Goal: Find specific fact: Find specific fact

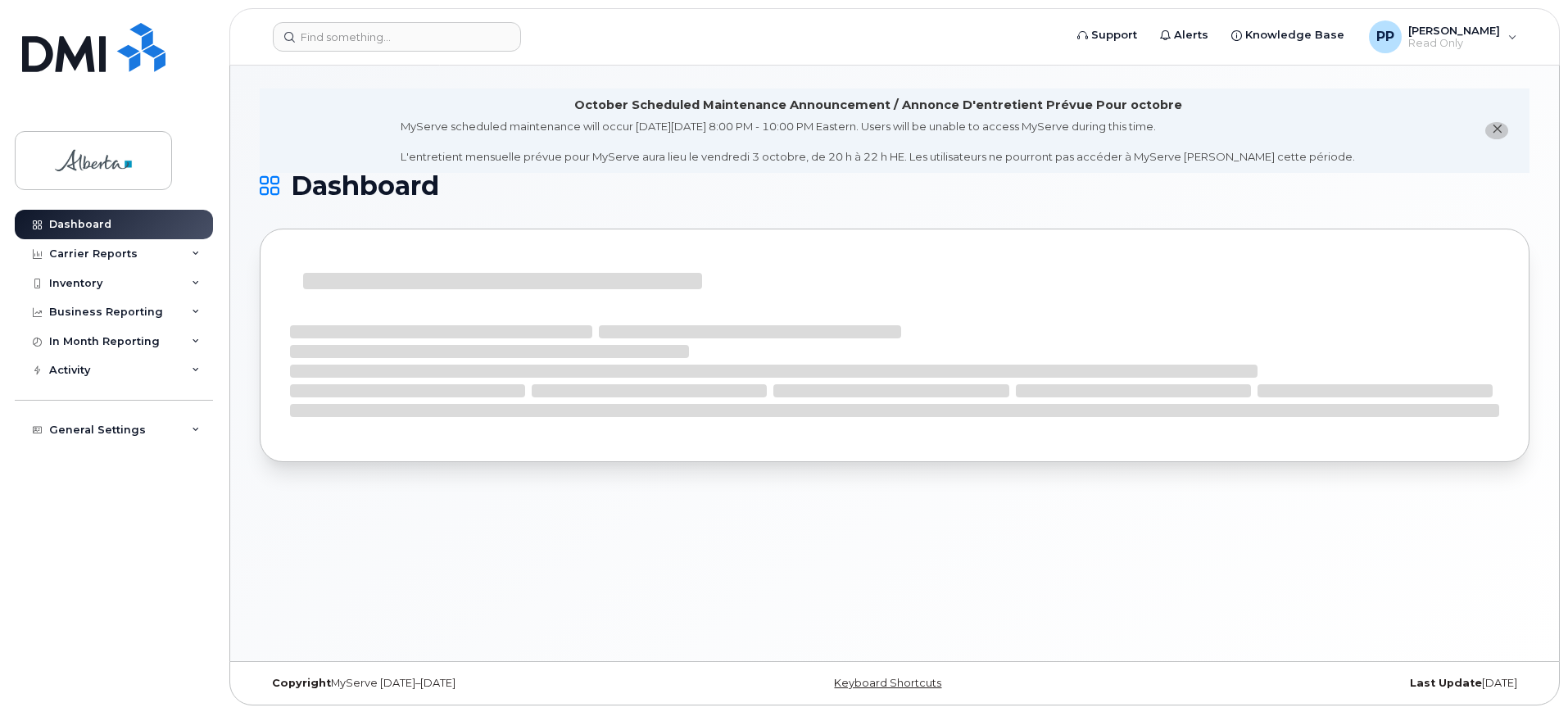
scroll to position [8, 0]
click at [352, 47] on input at bounding box center [397, 37] width 249 height 30
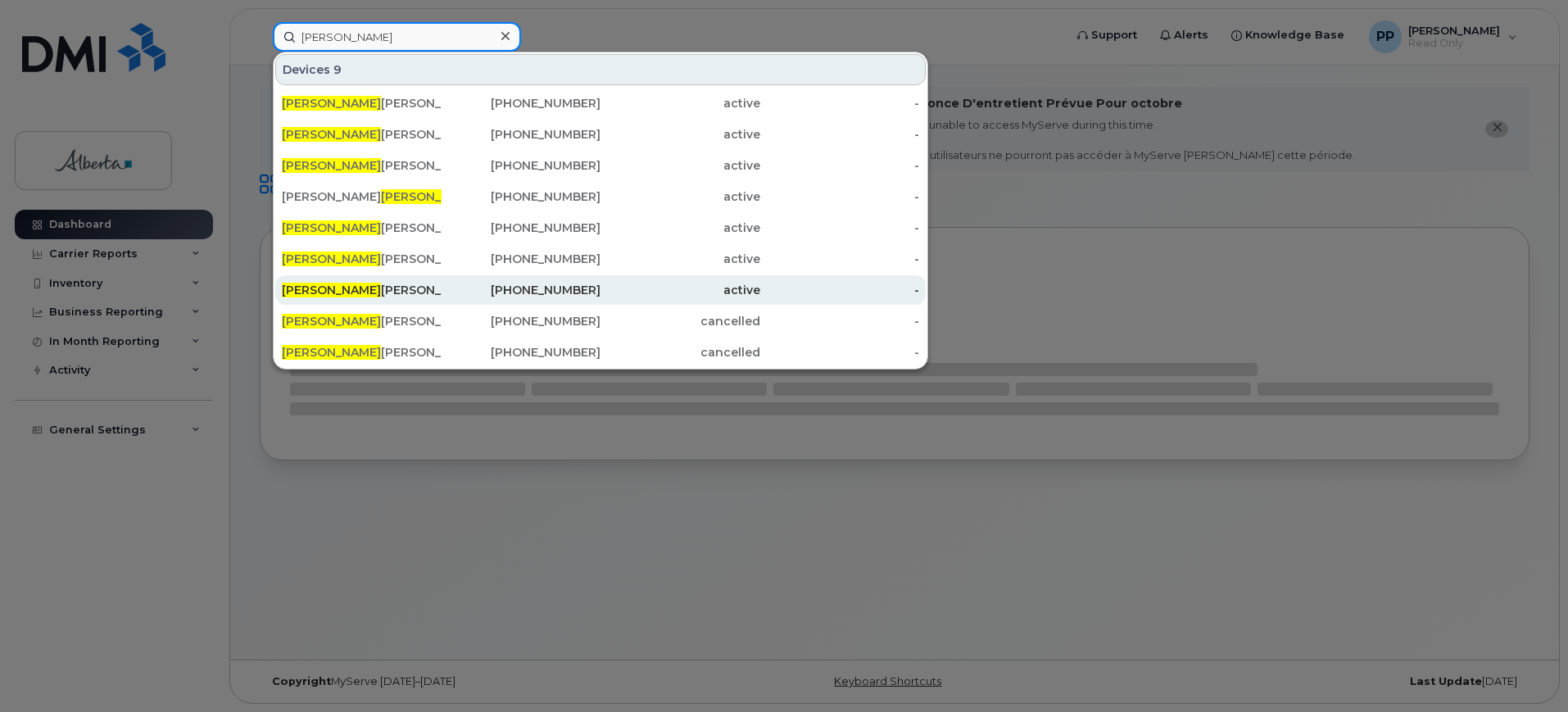
type input "[PERSON_NAME]"
click at [473, 293] on div "[PHONE_NUMBER]" at bounding box center [522, 289] width 160 height 17
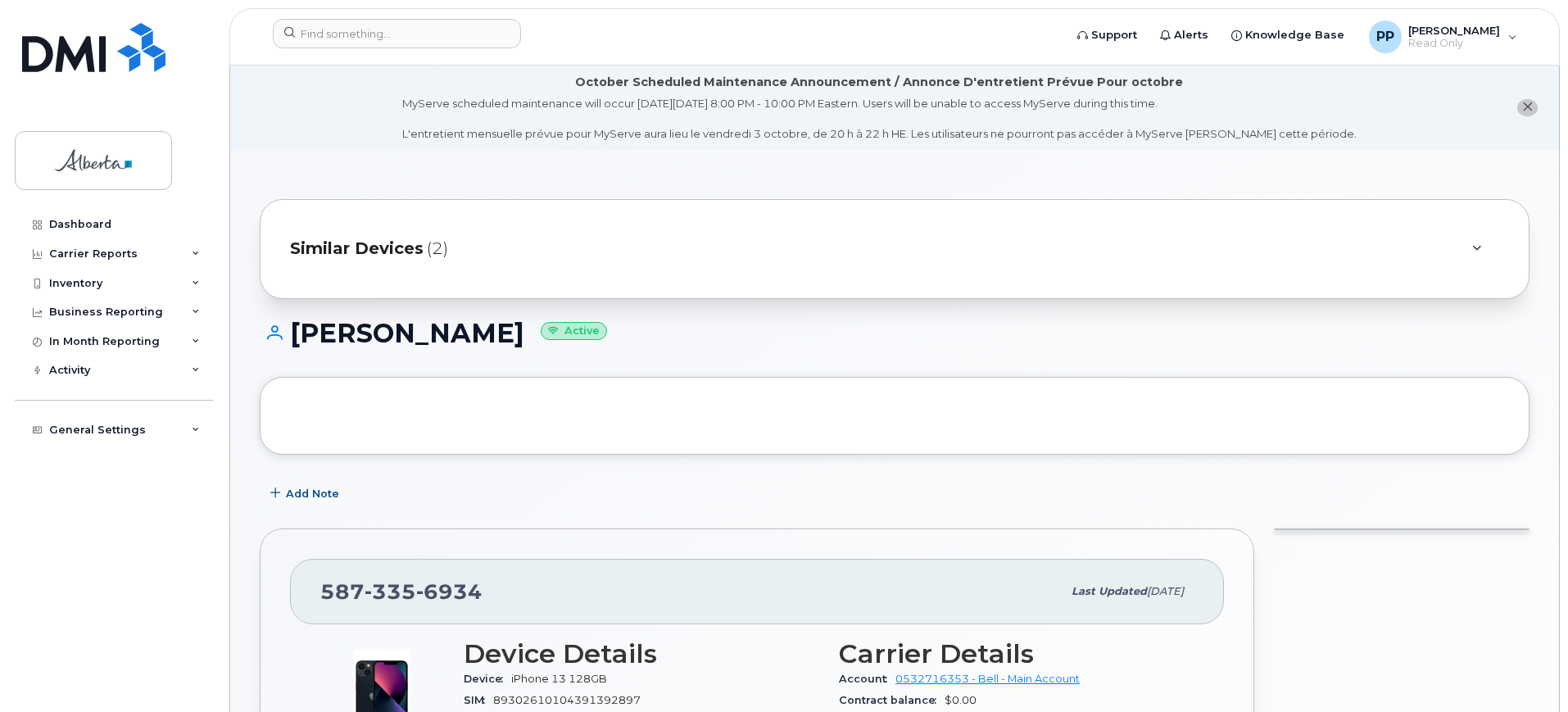
click at [405, 243] on span "Similar Devices" at bounding box center [357, 248] width 134 height 23
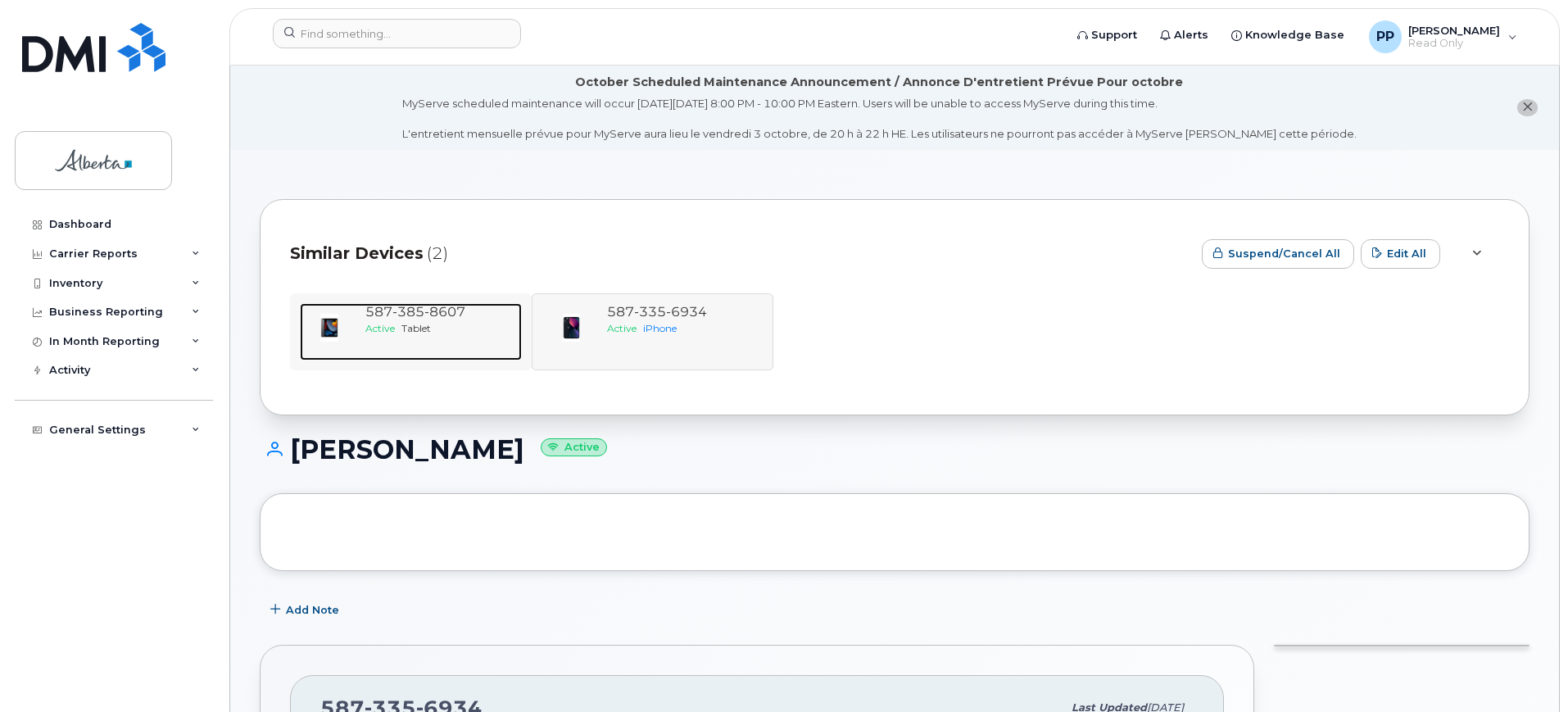
click at [385, 324] on span "Active" at bounding box center [380, 328] width 30 height 12
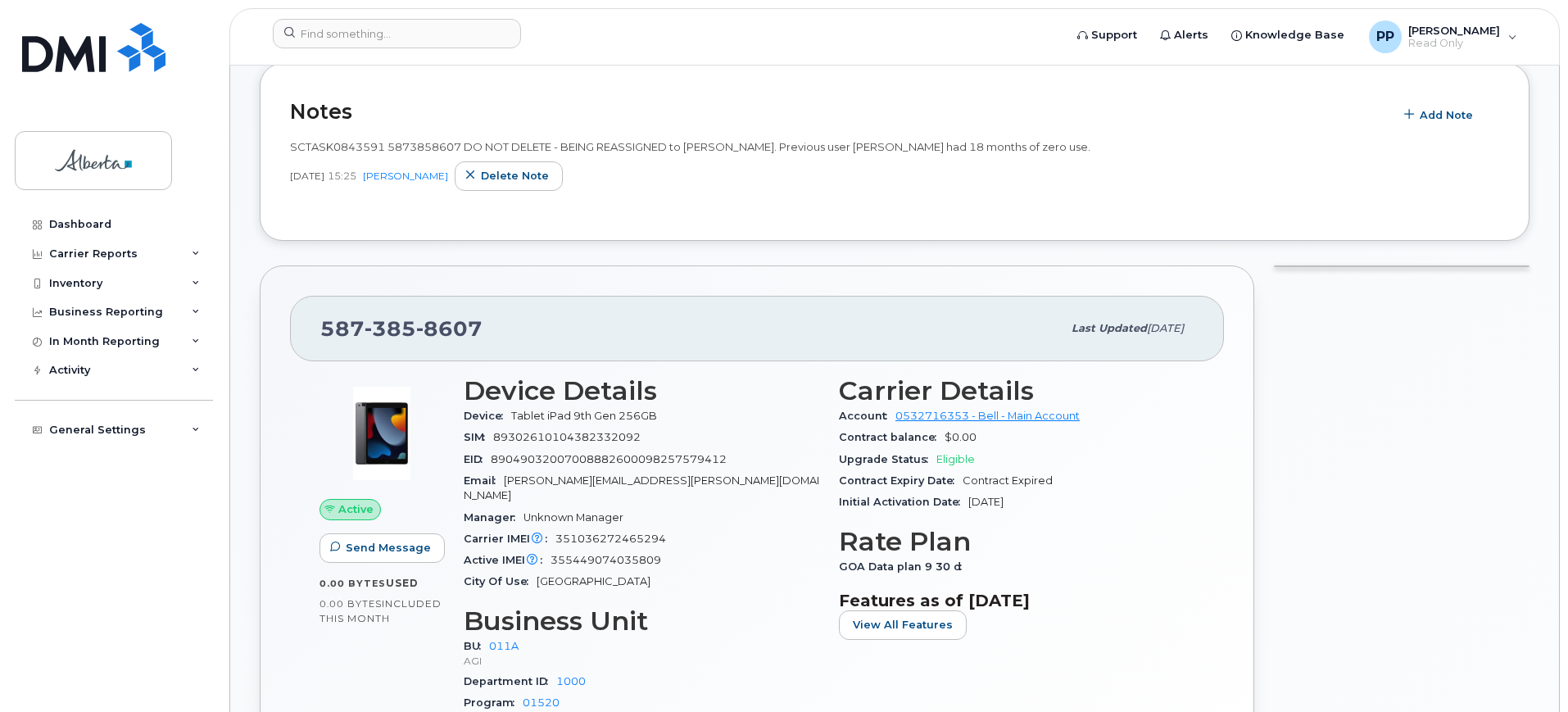
scroll to position [512, 0]
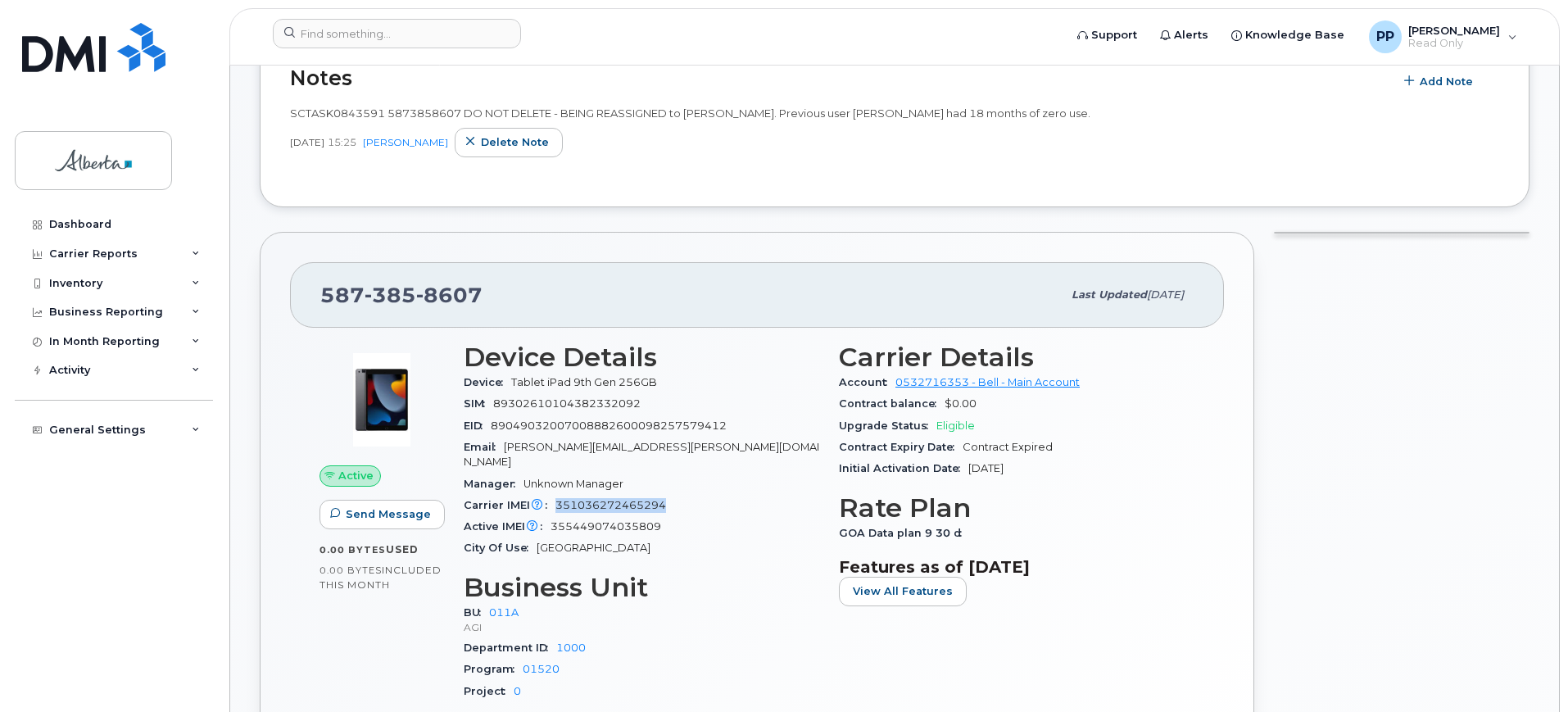
drag, startPoint x: 680, startPoint y: 485, endPoint x: 555, endPoint y: 494, distance: 125.3
click at [555, 495] on div "Carrier IMEI Carrier IMEI is reported during the last billing cycle or change o…" at bounding box center [641, 505] width 355 height 22
click at [715, 474] on div "Manager Unknown Manager" at bounding box center [641, 484] width 355 height 22
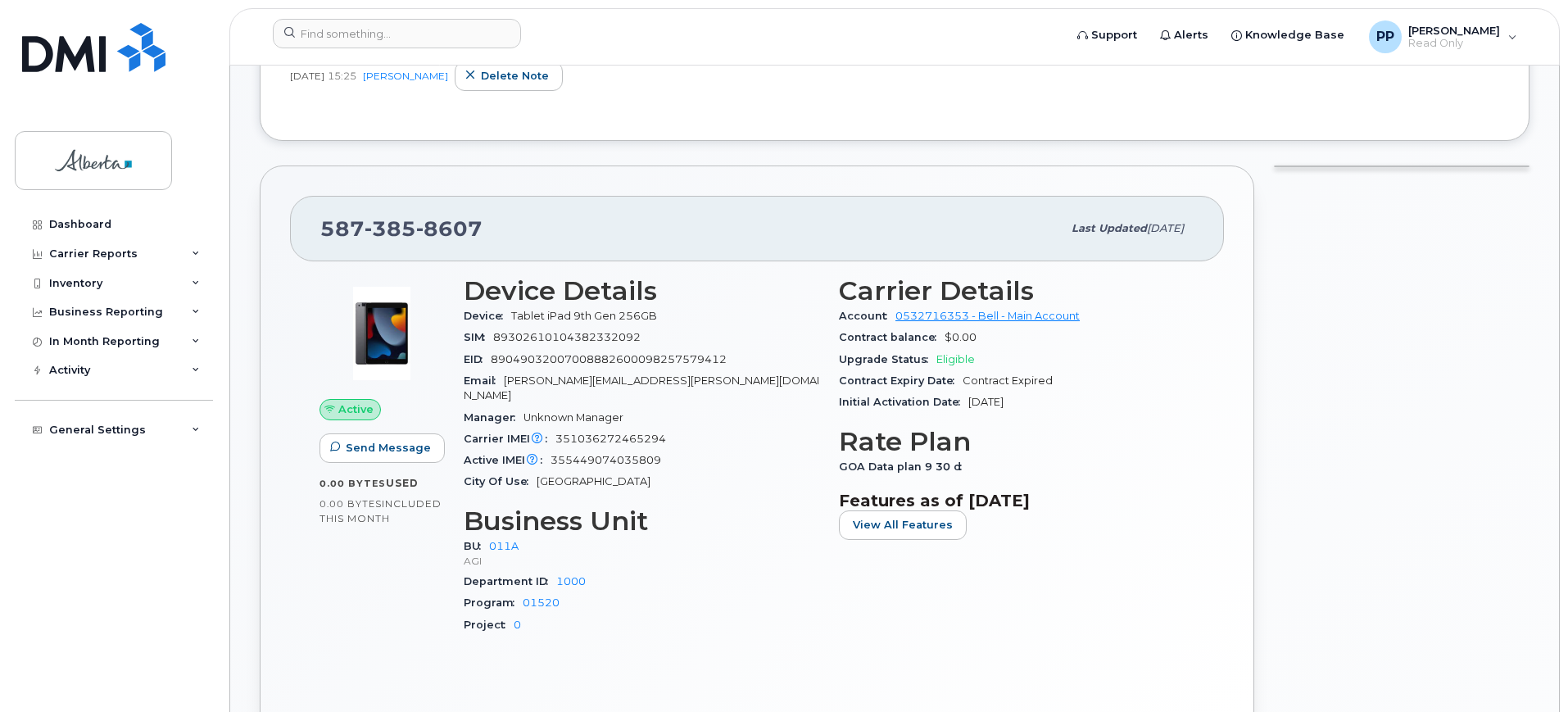
scroll to position [615, 0]
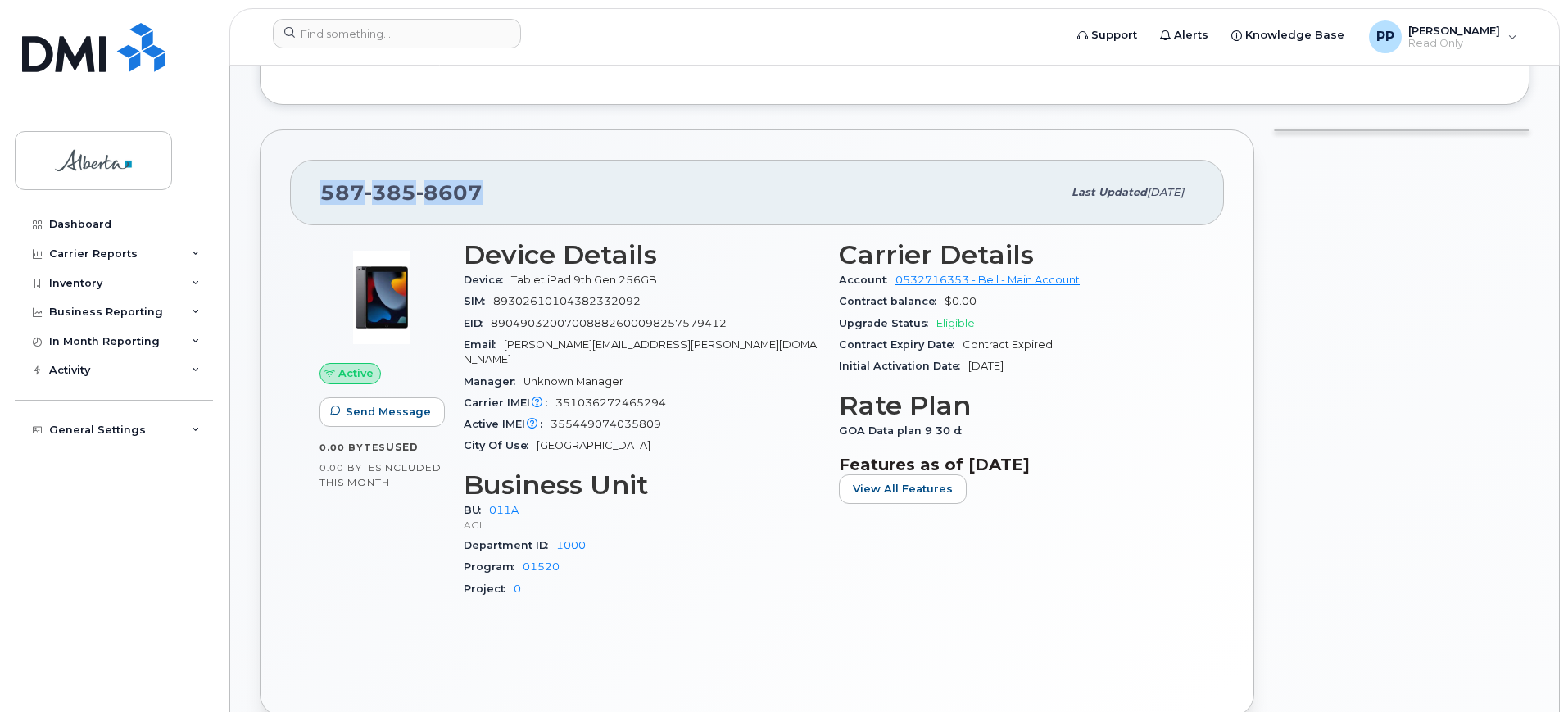
drag, startPoint x: 491, startPoint y: 170, endPoint x: 287, endPoint y: 171, distance: 204.0
click at [287, 171] on div "587 385 8607 Last updated Sep 05, 2025 Active Send Message 0.00 Bytes  used 0.0…" at bounding box center [757, 423] width 994 height 588
copy span "587 385 8607"
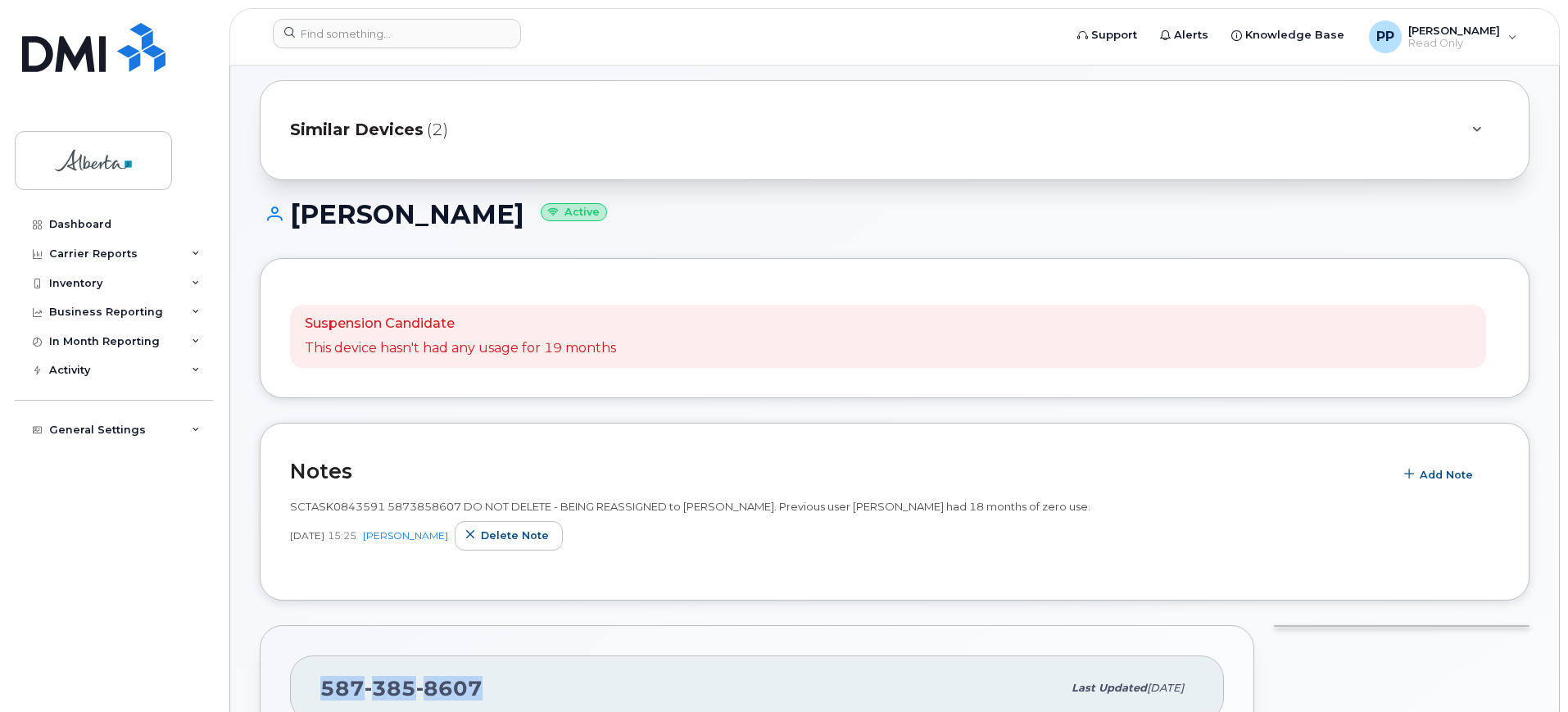
scroll to position [0, 0]
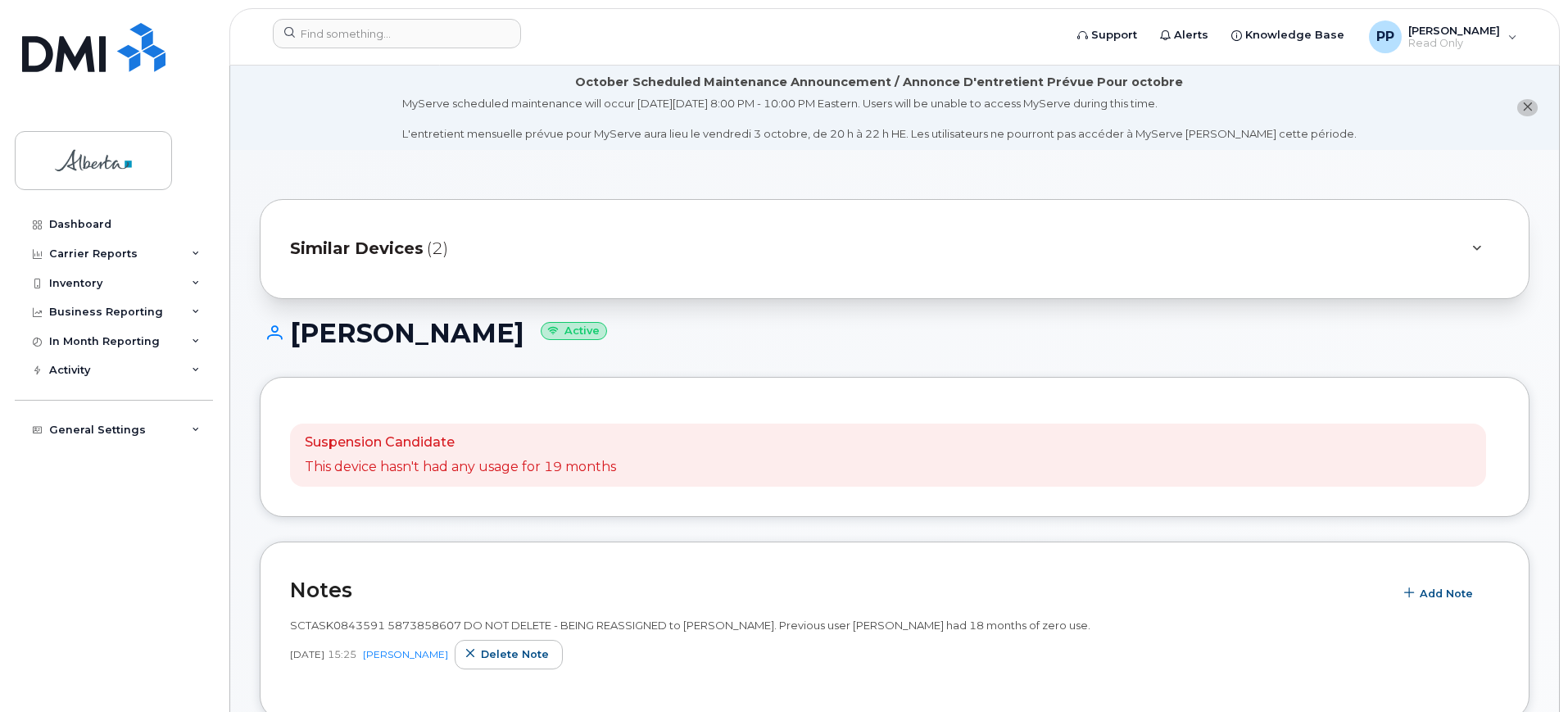
click at [404, 261] on div "Similar Devices (2)" at bounding box center [872, 249] width 1164 height 39
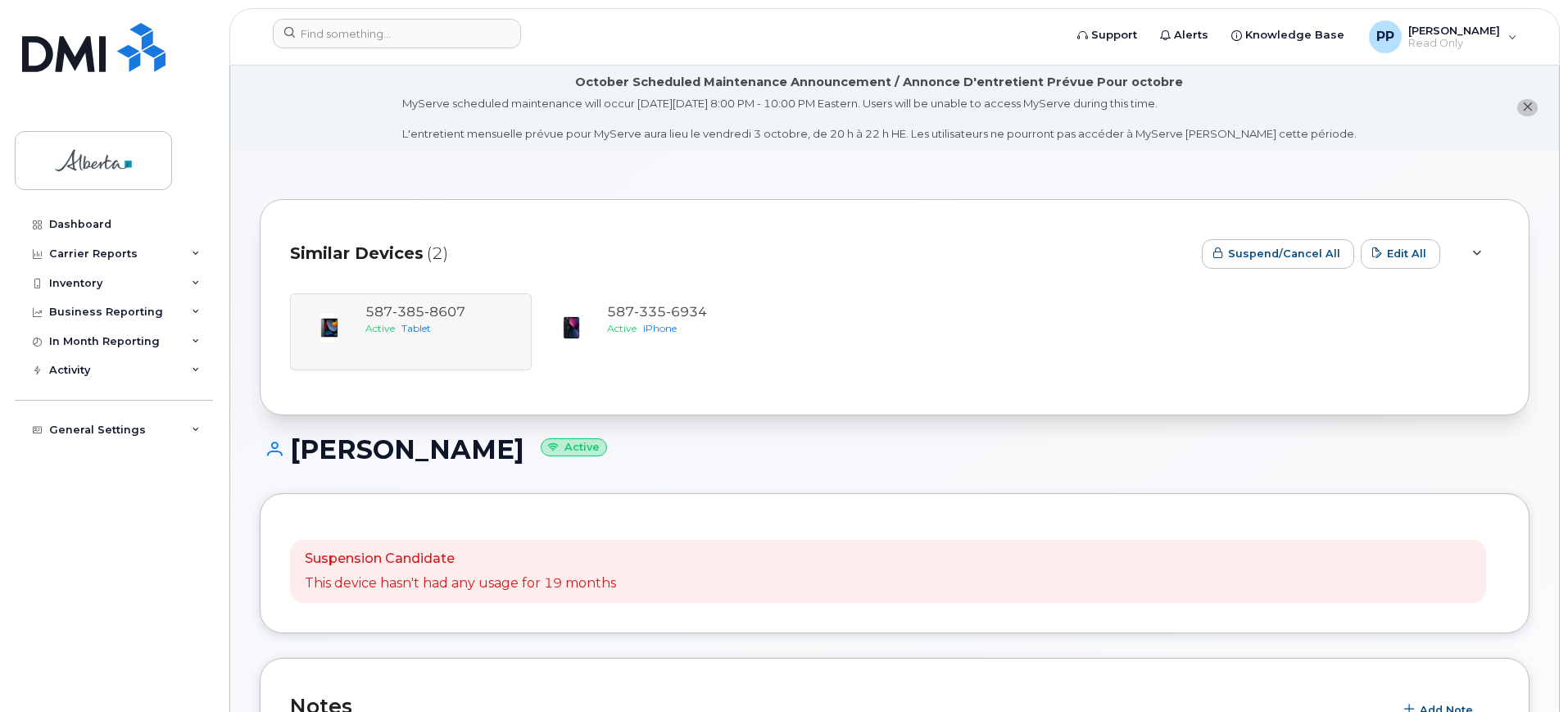
click at [351, 242] on span "Similar Devices" at bounding box center [357, 253] width 134 height 23
